Goal: Complete application form: Complete application form

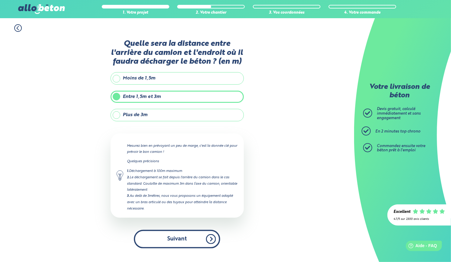
click at [180, 238] on button "Suivant" at bounding box center [177, 239] width 86 height 18
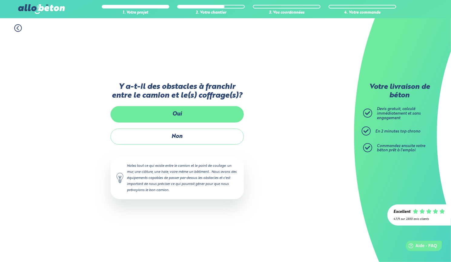
click at [178, 113] on label "Oui" at bounding box center [177, 114] width 133 height 16
click at [0, 0] on input "Oui" at bounding box center [0, 0] width 0 height 0
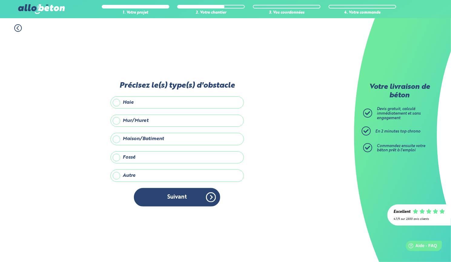
click at [116, 120] on label "Mur/Muret" at bounding box center [177, 121] width 133 height 12
click at [0, 0] on input "Mur/Muret" at bounding box center [0, 0] width 0 height 0
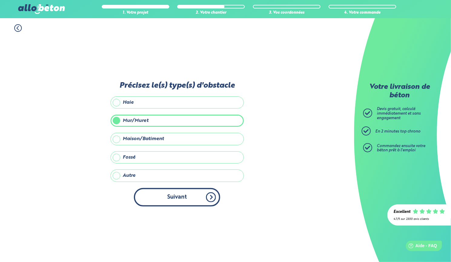
click at [176, 195] on button "Suivant" at bounding box center [177, 197] width 86 height 18
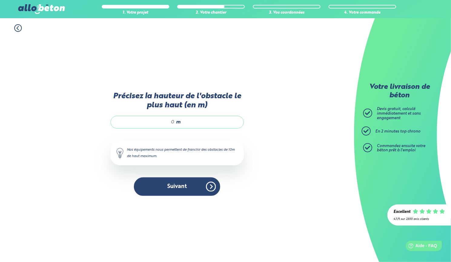
click at [174, 121] on input "Précisez la hauteur de l'obstacle le plus haut (en m)" at bounding box center [146, 122] width 58 height 6
drag, startPoint x: 174, startPoint y: 121, endPoint x: 170, endPoint y: 121, distance: 4.3
click at [170, 121] on input "Précisez la hauteur de l'obstacle le plus haut (en m)" at bounding box center [146, 122] width 58 height 6
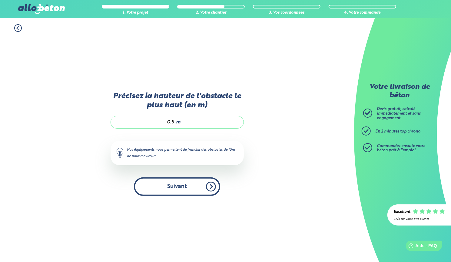
type input "0.5"
click at [177, 188] on button "Suivant" at bounding box center [177, 186] width 86 height 18
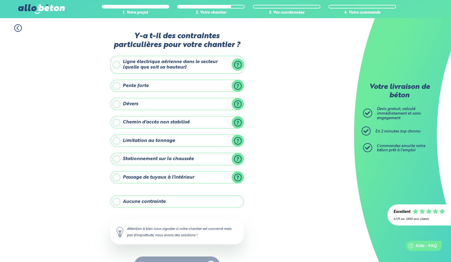
scroll to position [17, 0]
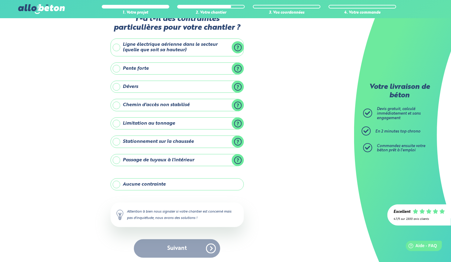
click at [117, 184] on label "Aucune contrainte" at bounding box center [177, 184] width 133 height 12
click at [0, 0] on input "Aucune contrainte" at bounding box center [0, 0] width 0 height 0
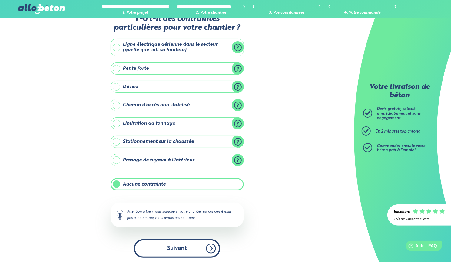
click at [178, 247] on button "Suivant" at bounding box center [177, 248] width 86 height 18
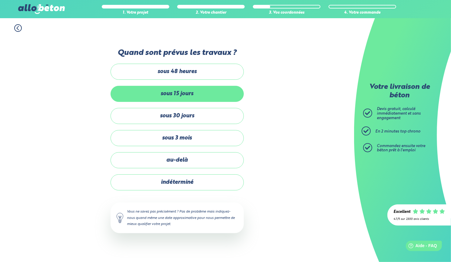
click at [181, 92] on label "sous 15 jours" at bounding box center [177, 94] width 133 height 16
click at [0, 0] on input "sous 15 jours" at bounding box center [0, 0] width 0 height 0
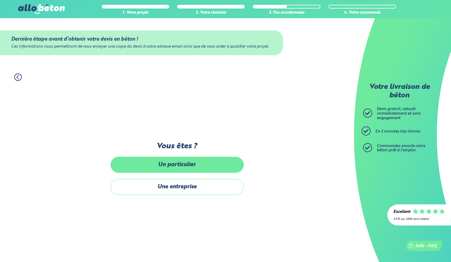
click at [193, 161] on label "Un particulier" at bounding box center [177, 165] width 133 height 16
click at [0, 0] on input "Un particulier" at bounding box center [0, 0] width 0 height 0
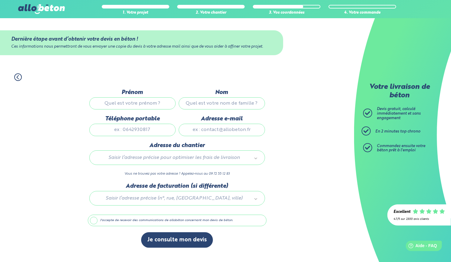
click at [123, 103] on input "Prénom" at bounding box center [132, 103] width 86 height 12
type input "d"
type input "Dominique"
click at [194, 102] on input "Nom" at bounding box center [222, 103] width 86 height 12
type input "TROUILLER"
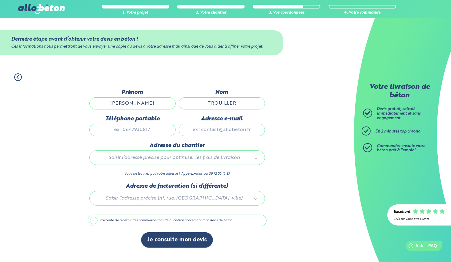
click at [140, 131] on input "Téléphone portable" at bounding box center [132, 130] width 86 height 12
type input "0695750059"
click at [224, 131] on input "Adresse e-mail" at bounding box center [222, 130] width 86 height 12
type input "d.trouiller@free.fr"
click at [189, 157] on body "09 72 55 12 83 Conseils et Appel Gratuits nos produits le béton prêt à l'emploi…" at bounding box center [225, 131] width 451 height 262
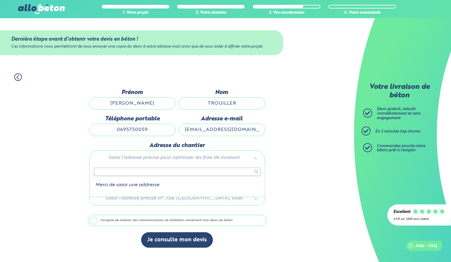
click at [160, 171] on input "text" at bounding box center [177, 172] width 167 height 8
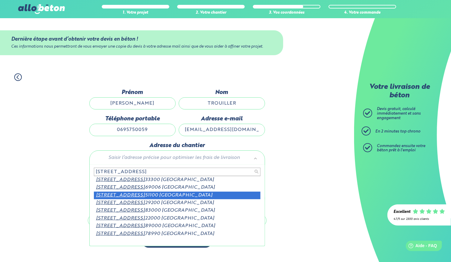
scroll to position [16, 0]
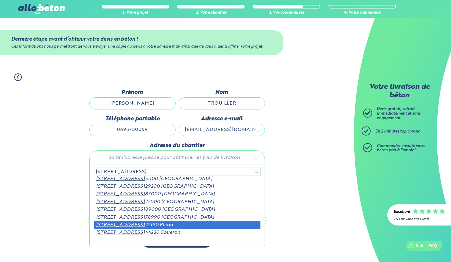
type input "13 rue duquesne"
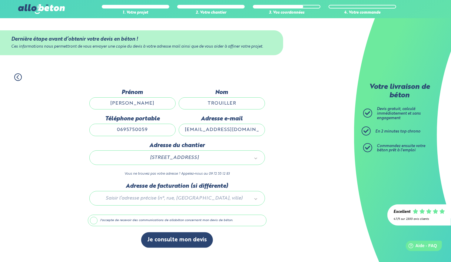
click at [173, 198] on div at bounding box center [177, 197] width 179 height 29
click at [290, 202] on body "09 72 55 12 83 Conseils et Appel Gratuits nos produits le béton prêt à l'emploi…" at bounding box center [225, 131] width 451 height 262
click at [94, 222] on label "J'accepte de recevoir des communications de allobéton concernant mon devis de b…" at bounding box center [177, 220] width 179 height 12
click at [93, 222] on label "J'accepte de recevoir des communications de allobéton concernant mon devis de b…" at bounding box center [177, 220] width 179 height 12
click at [0, 0] on input "J'accepte de recevoir des communications de allobéton concernant mon devis de b…" at bounding box center [0, 0] width 0 height 0
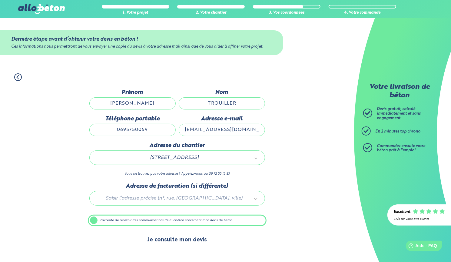
click at [179, 242] on button "Je consulte mon devis" at bounding box center [177, 239] width 72 height 15
